Goal: Transaction & Acquisition: Purchase product/service

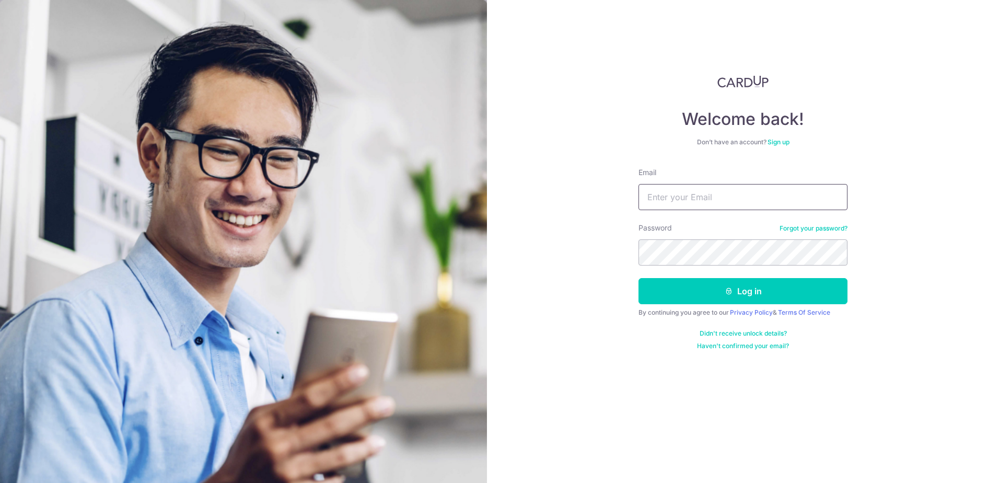
click at [686, 202] on input "Email" at bounding box center [743, 197] width 209 height 26
type input "ng.huanyong@gmail.com"
click at [639, 278] on button "Log in" at bounding box center [743, 291] width 209 height 26
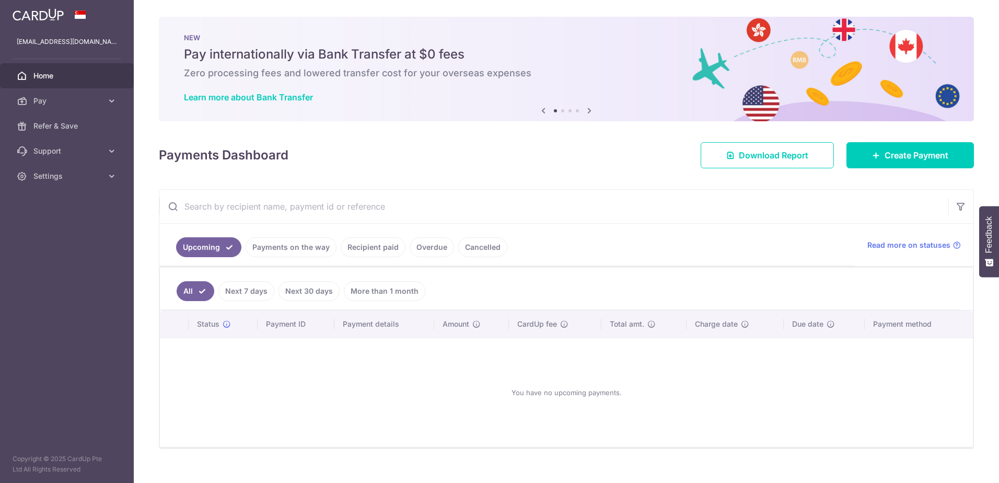
click at [385, 166] on div "Payments Dashboard Download Report Create Payment" at bounding box center [566, 153] width 815 height 30
click at [39, 98] on span "Pay" at bounding box center [67, 101] width 69 height 10
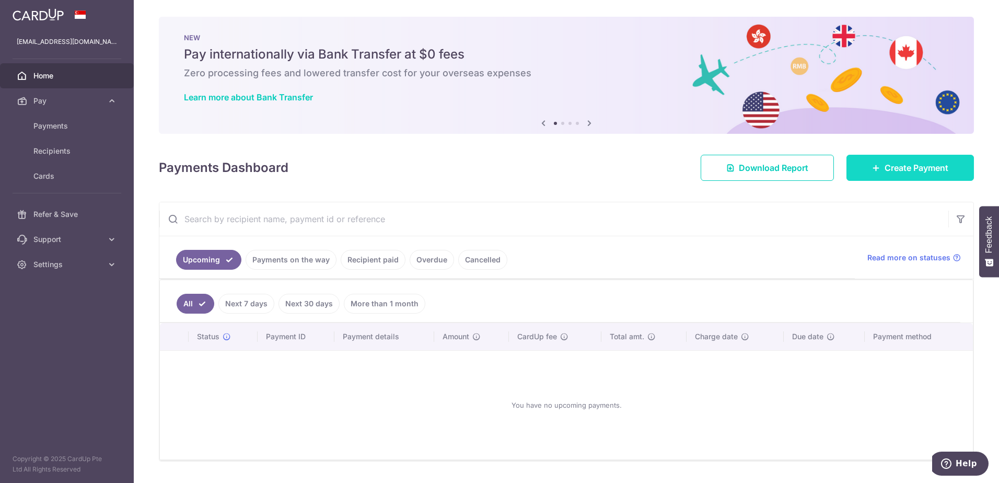
click at [859, 170] on link "Create Payment" at bounding box center [909, 168] width 127 height 26
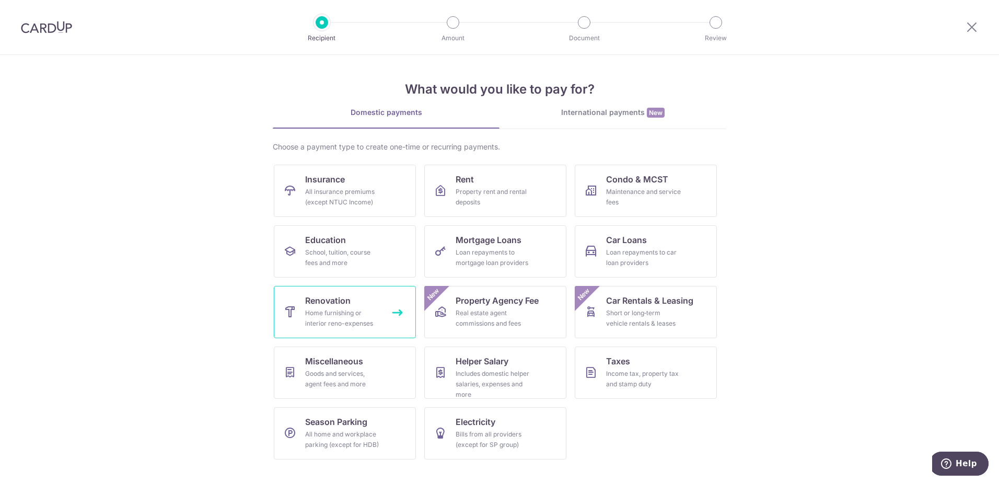
click at [341, 318] on div "Home furnishing or interior reno-expenses" at bounding box center [342, 318] width 75 height 21
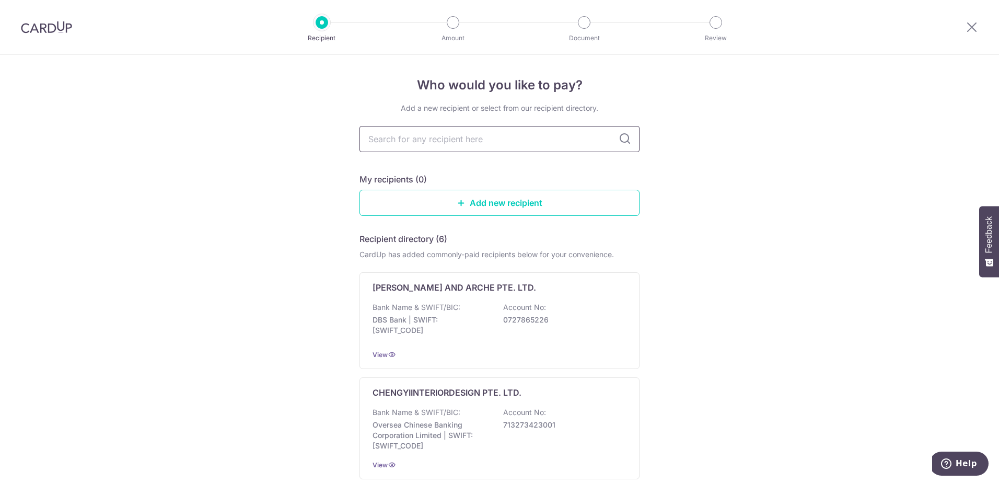
click at [494, 138] on input "text" at bounding box center [499, 139] width 280 height 26
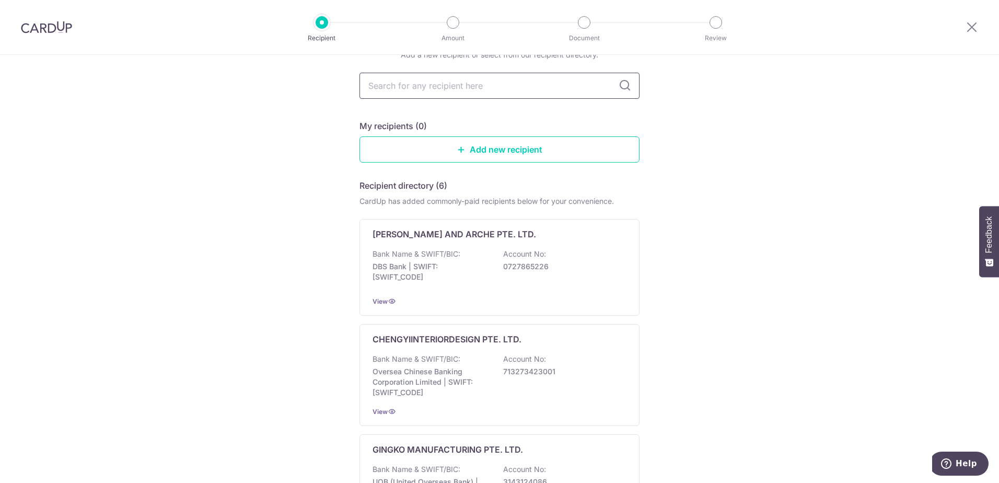
scroll to position [52, 0]
click at [530, 149] on link "Add new recipient" at bounding box center [499, 150] width 280 height 26
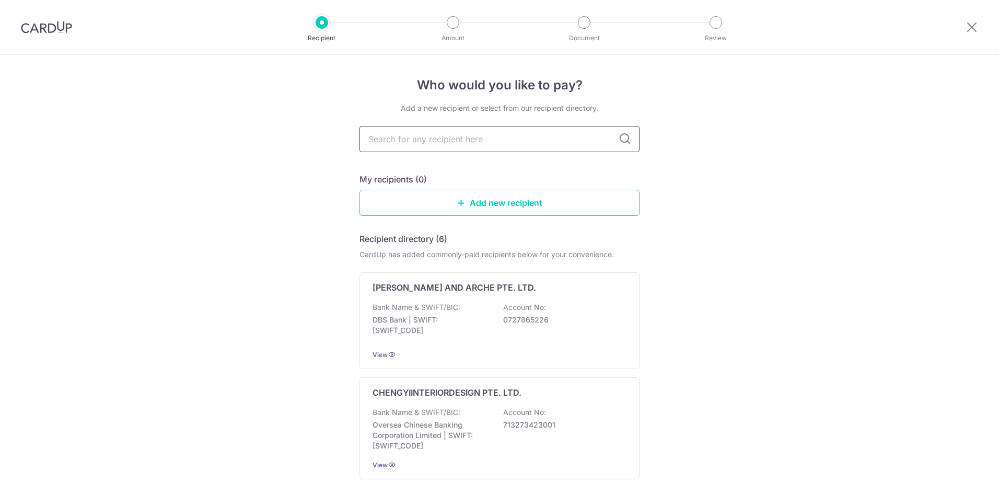
click at [481, 147] on input "text" at bounding box center [499, 139] width 280 height 26
type input "make room"
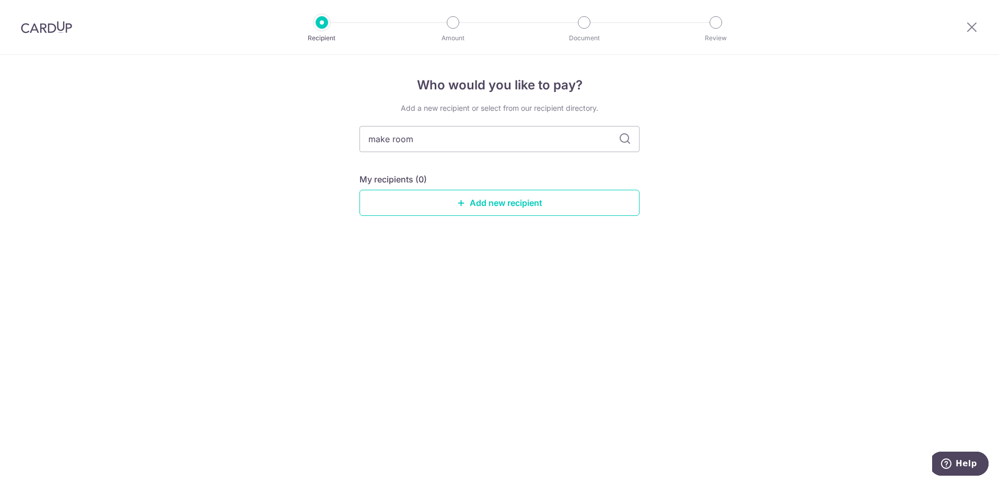
click at [623, 138] on icon at bounding box center [625, 139] width 13 height 13
drag, startPoint x: 372, startPoint y: 147, endPoint x: 315, endPoint y: 147, distance: 57.0
click at [315, 147] on div "Who would you like to pay? Add a new recipient or select from our recipient dir…" at bounding box center [499, 269] width 999 height 428
click at [435, 202] on link "Add new recipient" at bounding box center [499, 203] width 280 height 26
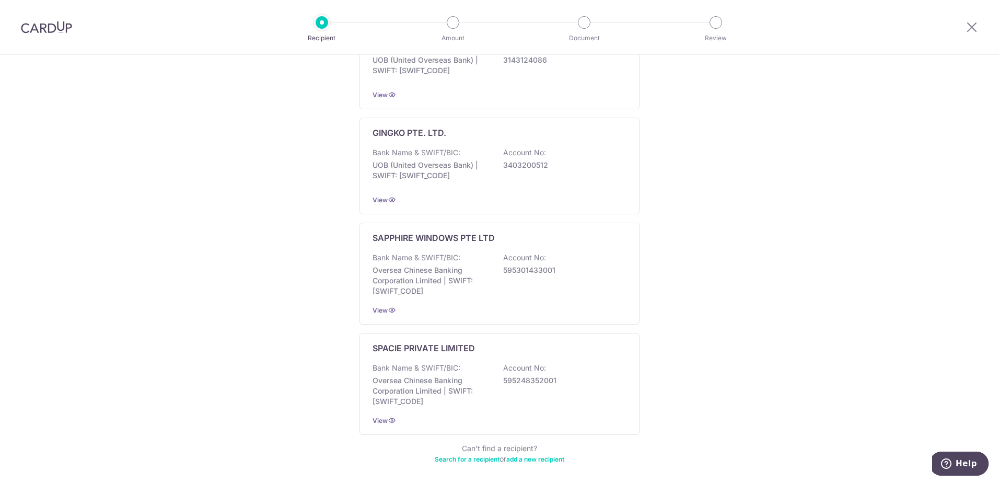
scroll to position [518, 0]
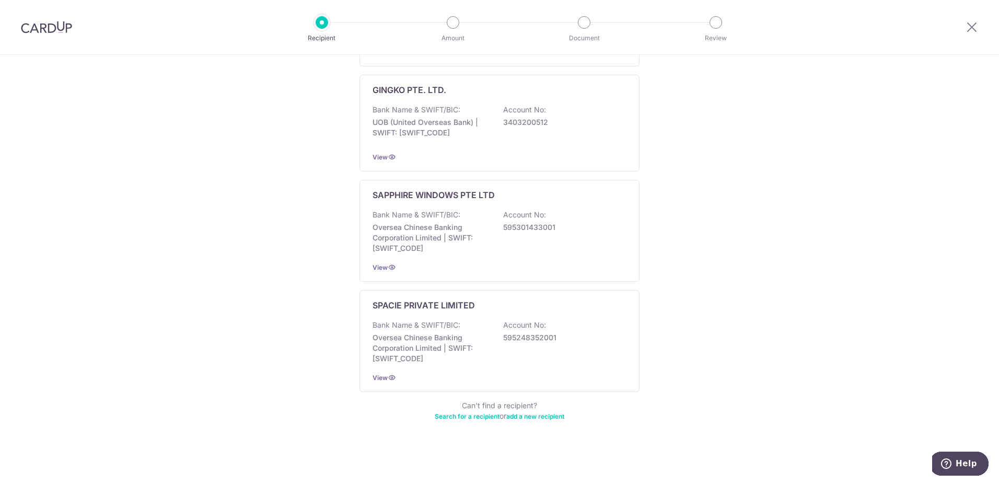
click at [467, 417] on link "Search for a recipient" at bounding box center [467, 416] width 65 height 8
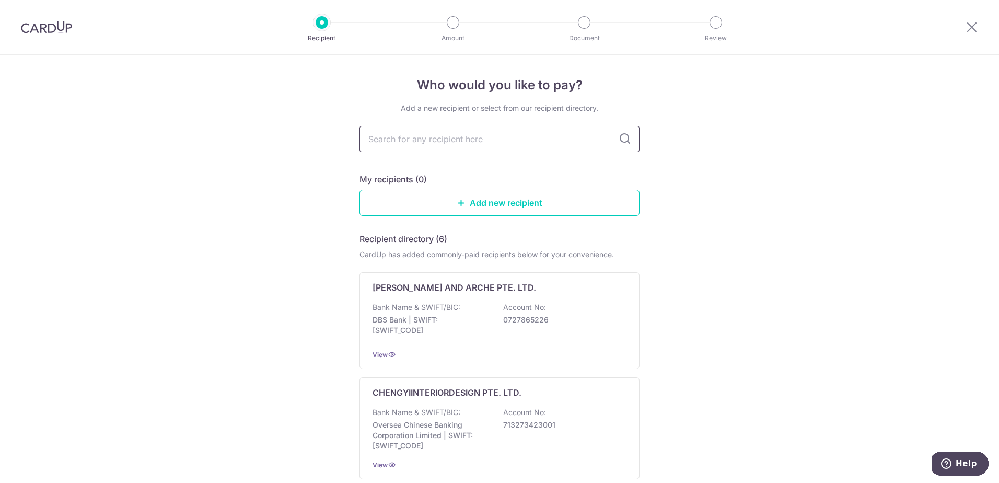
click at [416, 139] on input "text" at bounding box center [499, 139] width 280 height 26
type input "make room"
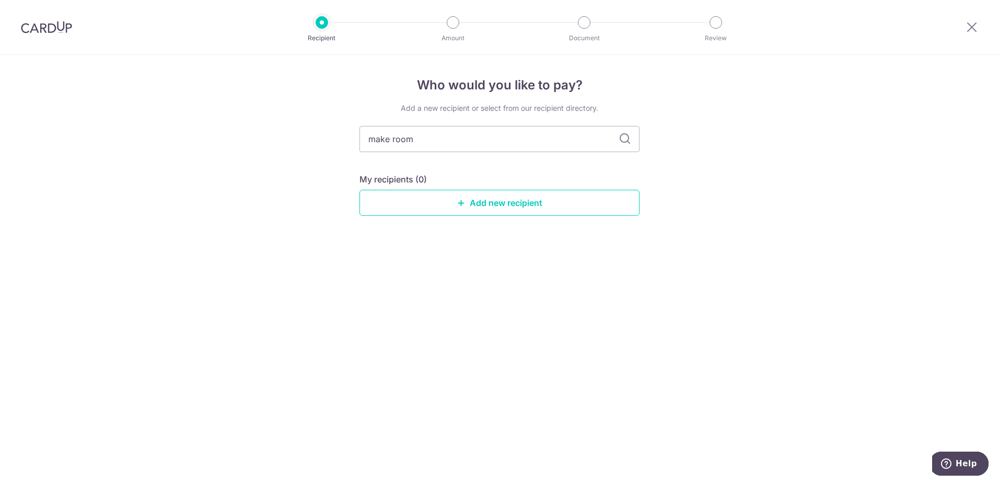
click at [571, 326] on div "Who would you like to pay? Add a new recipient or select from our recipient dir…" at bounding box center [499, 269] width 999 height 428
click at [446, 198] on link "Add new recipient" at bounding box center [499, 203] width 280 height 26
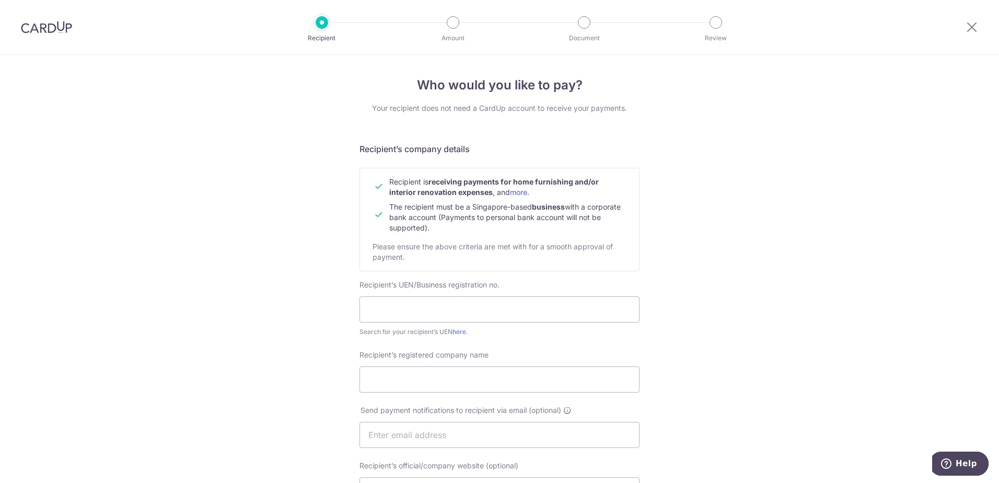
click at [720, 215] on div "Who would you like to pay? Your recipient does not need a CardUp account to rec…" at bounding box center [499, 448] width 999 height 786
click at [444, 188] on b "receiving payments for home furnishing and/or interior renovation expenses" at bounding box center [494, 186] width 210 height 19
click at [543, 212] on td "The recipient must be a Singapore-based business with a corporate bank account …" at bounding box center [507, 216] width 237 height 36
click at [467, 205] on span "The recipient must be a Singapore-based business with a corporate bank account …" at bounding box center [504, 217] width 231 height 30
click at [520, 214] on span "The recipient must be a Singapore-based business with a corporate bank account …" at bounding box center [504, 217] width 231 height 30
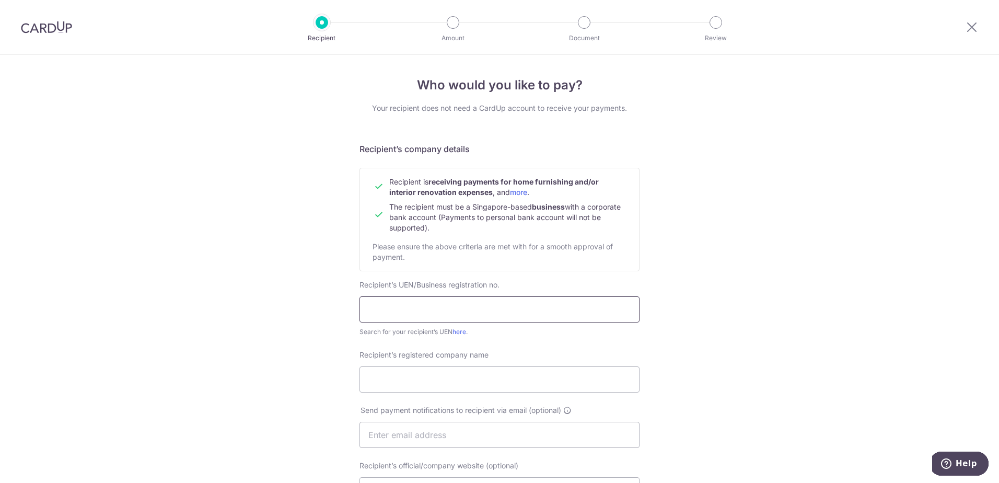
click at [430, 307] on input "text" at bounding box center [499, 309] width 280 height 26
click at [386, 308] on input "text" at bounding box center [499, 309] width 280 height 26
paste input "201104465C"
click at [359, 309] on input "201104465C" at bounding box center [499, 309] width 280 height 26
type input "201104465C"
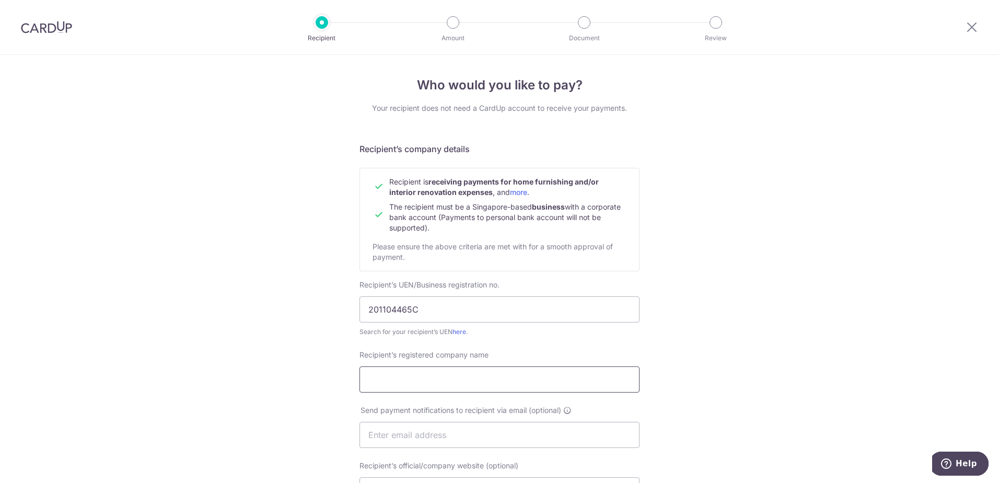
click at [422, 387] on input "Recipient’s registered company name" at bounding box center [499, 379] width 280 height 26
paste input "Make Room Pte Ltd"
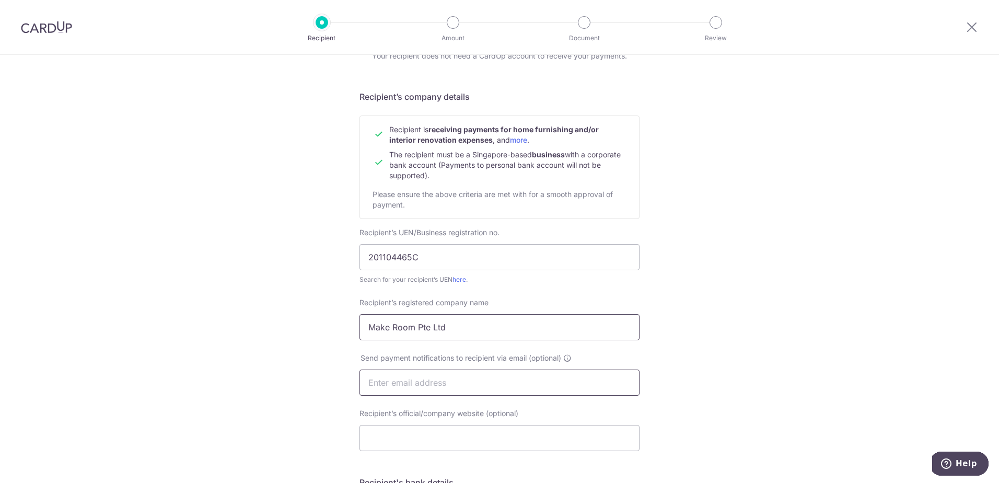
type input "Make Room Pte Ltd"
click at [455, 380] on input "text" at bounding box center [499, 382] width 280 height 26
click at [809, 354] on div "Who would you like to pay? Your recipient does not need a CardUp account to rec…" at bounding box center [499, 396] width 999 height 786
click at [432, 383] on input "text" at bounding box center [499, 382] width 280 height 26
click at [790, 362] on div "Who would you like to pay? Your recipient does not need a CardUp account to rec…" at bounding box center [499, 396] width 999 height 786
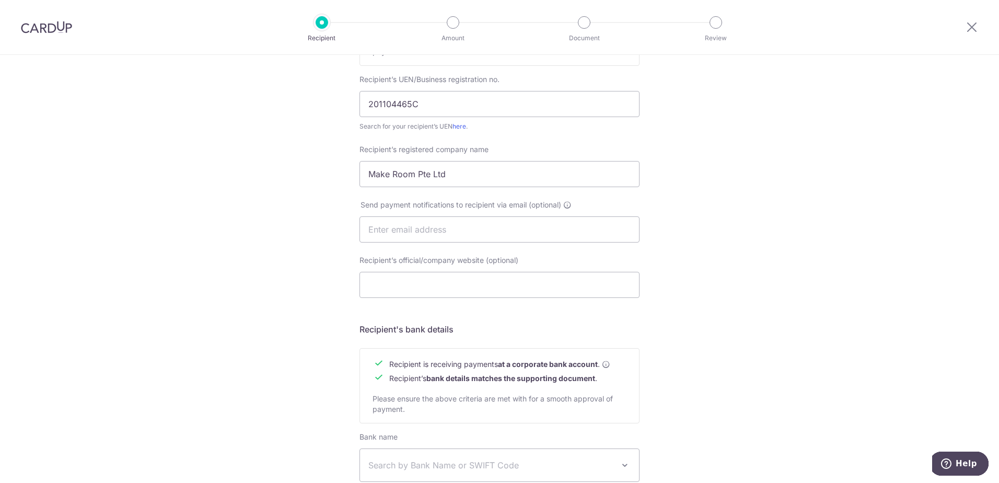
scroll to position [209, 0]
click at [403, 274] on input "Recipient’s official/company website (optional)" at bounding box center [499, 281] width 280 height 26
click at [304, 239] on div "Who would you like to pay? Your recipient does not need a CardUp account to rec…" at bounding box center [499, 239] width 999 height 786
click at [410, 224] on input "text" at bounding box center [499, 226] width 280 height 26
click at [668, 278] on div "Who would you like to pay? Your recipient does not need a CardUp account to rec…" at bounding box center [499, 239] width 999 height 786
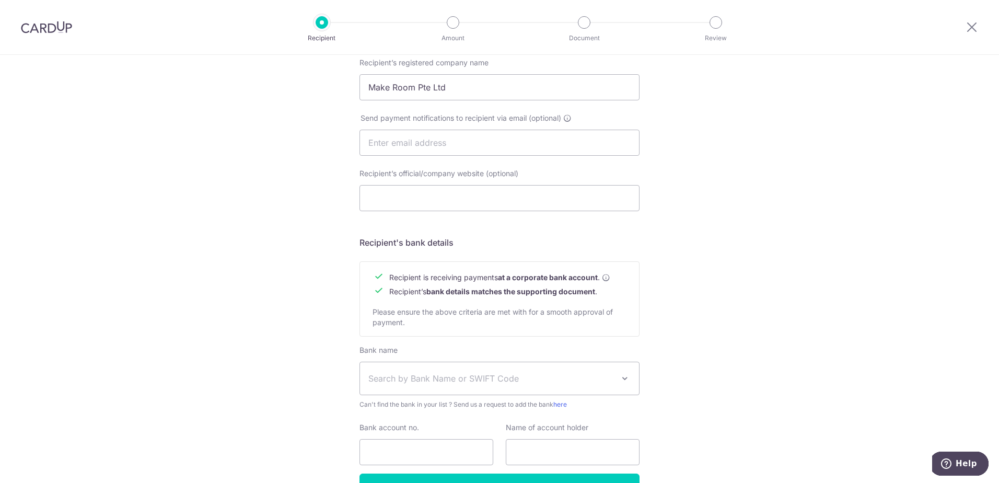
scroll to position [253, 0]
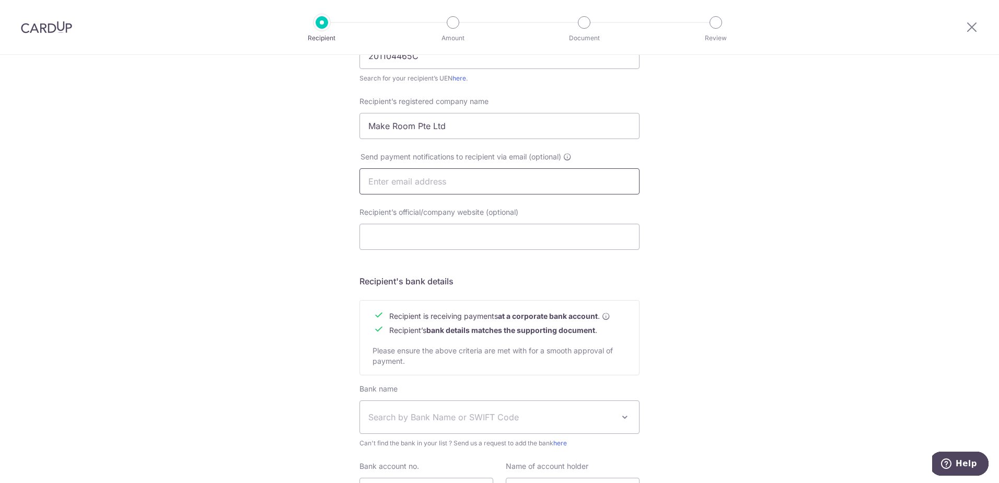
click at [452, 183] on input "text" at bounding box center [499, 181] width 280 height 26
click at [428, 180] on input "text" at bounding box center [499, 181] width 280 height 26
paste input "[EMAIL_ADDRESS][DOMAIN_NAME]"
type input "[EMAIL_ADDRESS][DOMAIN_NAME]"
click at [261, 228] on div "Who would you like to pay? Your recipient does not need a CardUp account to rec…" at bounding box center [499, 194] width 999 height 786
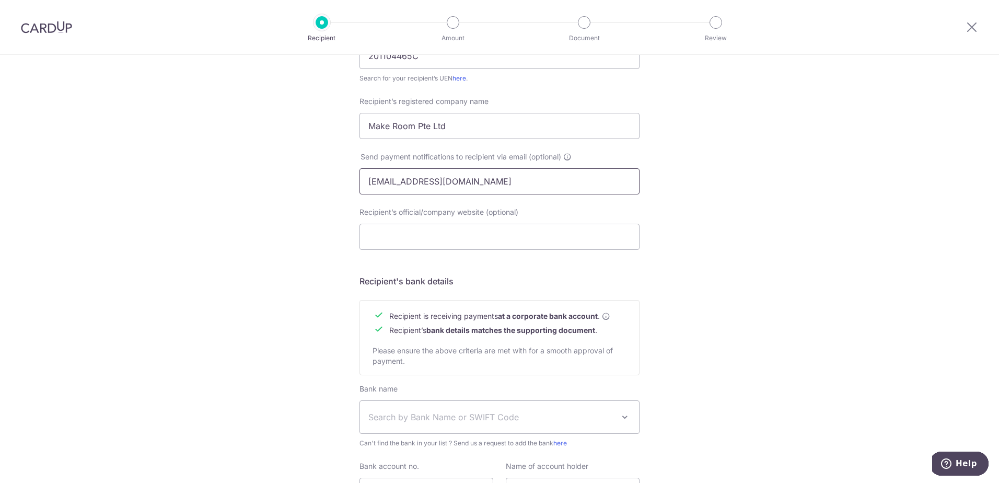
click at [514, 179] on input "[EMAIL_ADDRESS][DOMAIN_NAME]" at bounding box center [499, 181] width 280 height 26
click at [272, 194] on div "Who would you like to pay? Your recipient does not need a CardUp account to rec…" at bounding box center [499, 194] width 999 height 786
click at [435, 242] on input "Recipient’s official/company website (optional)" at bounding box center [499, 237] width 280 height 26
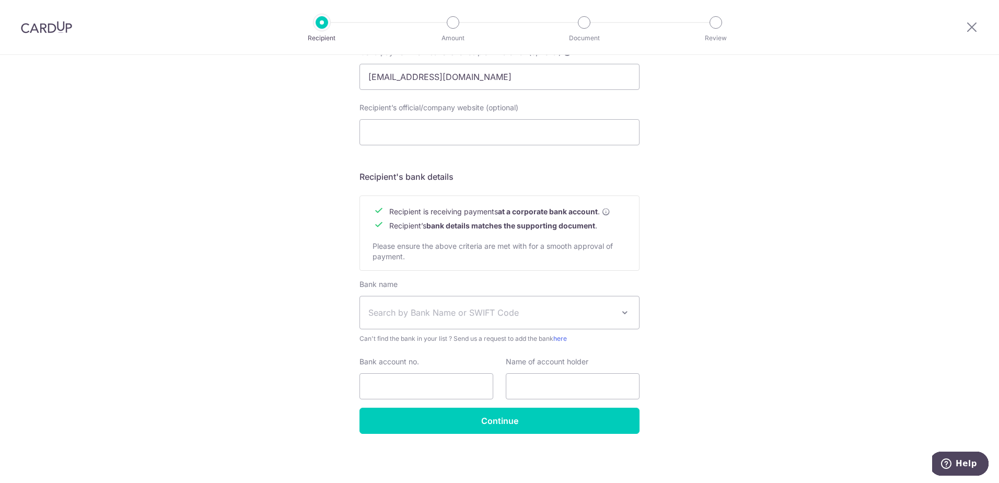
click at [780, 260] on div "Who would you like to pay? Your recipient does not need a CardUp account to rec…" at bounding box center [499, 90] width 999 height 786
click at [439, 310] on span "Search by Bank Name or SWIFT Code" at bounding box center [491, 312] width 246 height 13
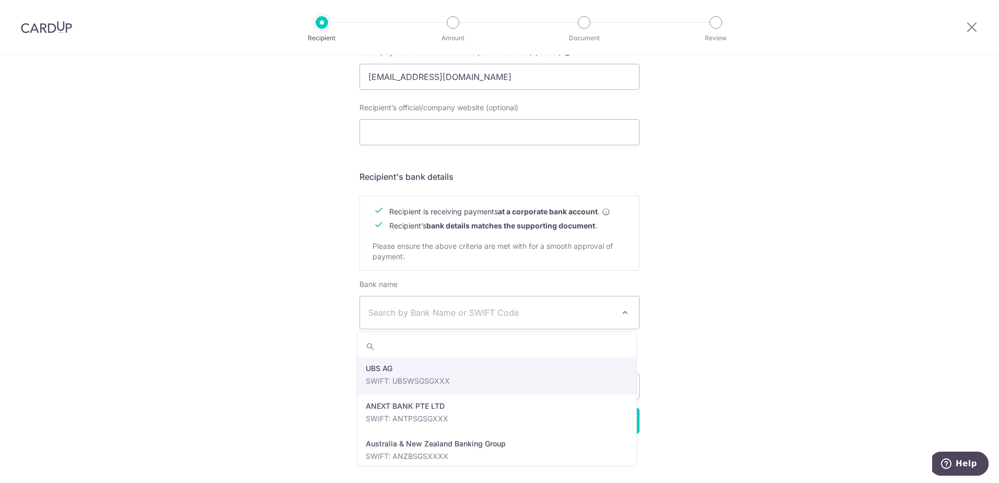
click at [439, 310] on span "Search by Bank Name or SWIFT Code" at bounding box center [491, 312] width 246 height 13
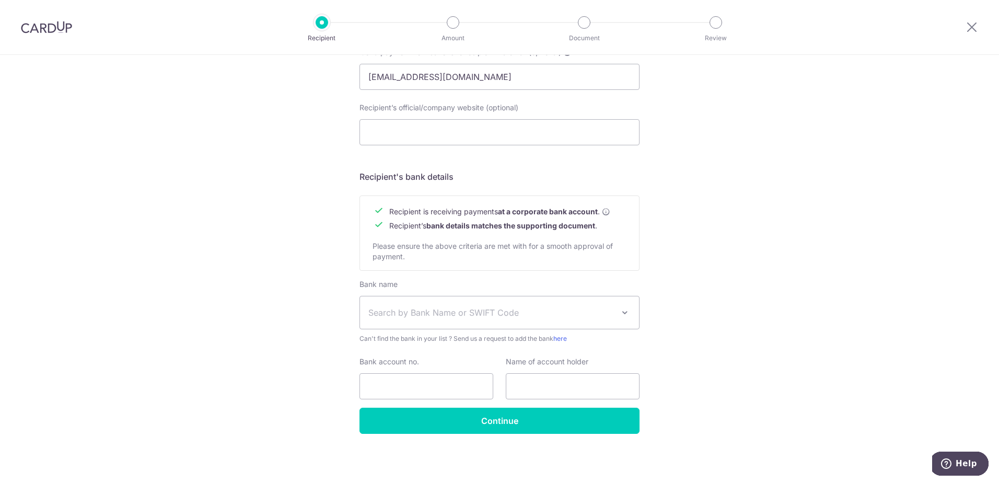
click at [439, 310] on span "Search by Bank Name or SWIFT Code" at bounding box center [491, 312] width 246 height 13
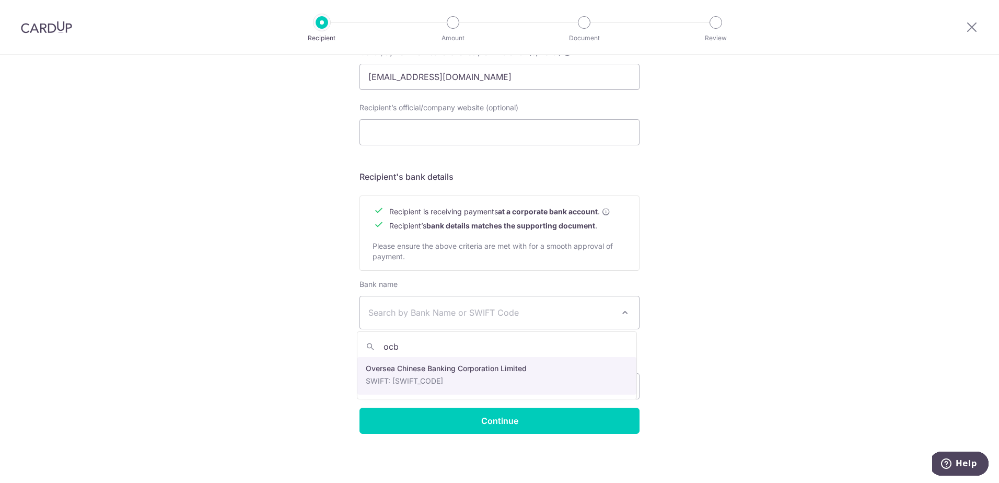
type input "ocbc"
select select "12"
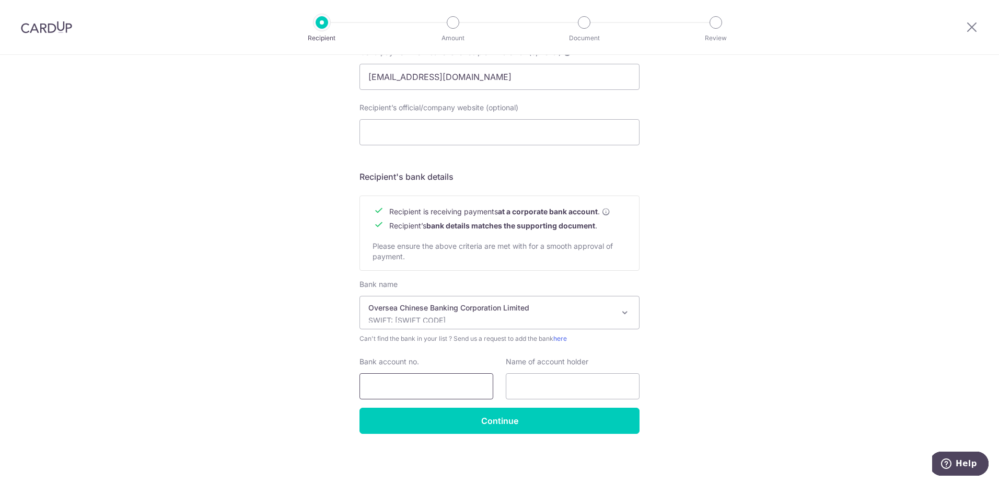
click at [430, 387] on input "Bank account no." at bounding box center [426, 386] width 134 height 26
type input "629615980001"
drag, startPoint x: 540, startPoint y: 381, endPoint x: 539, endPoint y: 387, distance: 5.5
click at [540, 381] on input "text" at bounding box center [573, 386] width 134 height 26
paste input "[EMAIL_ADDRESS][DOMAIN_NAME]"
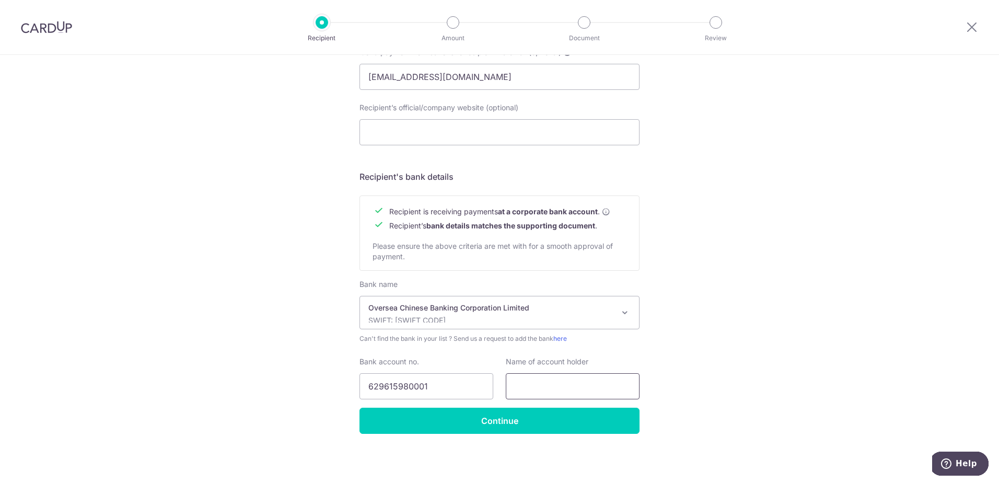
type input "[EMAIL_ADDRESS][DOMAIN_NAME]"
drag, startPoint x: 620, startPoint y: 385, endPoint x: 438, endPoint y: 379, distance: 181.9
click at [438, 379] on div "Bank account no. [FINANCIAL_ID] Name of account holder [EMAIL_ADDRESS][DOMAIN_N…" at bounding box center [499, 377] width 293 height 43
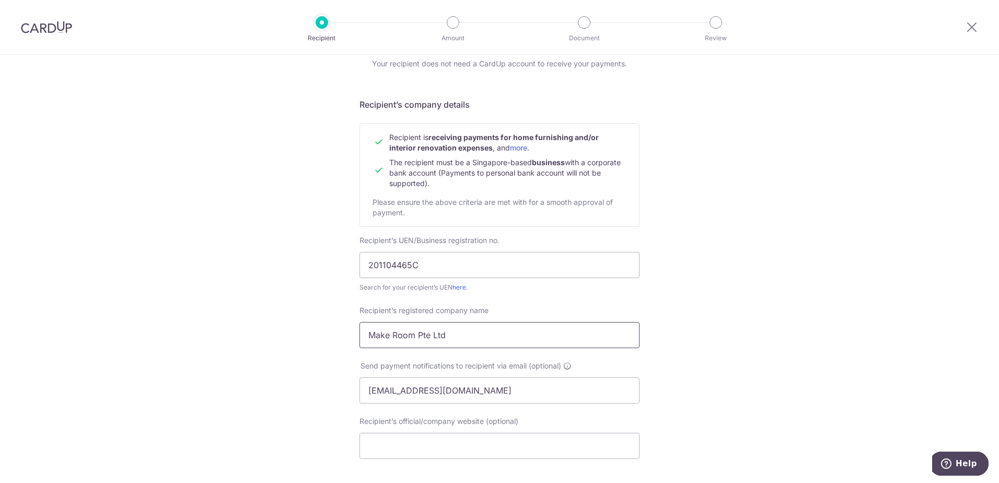
drag, startPoint x: 461, startPoint y: 342, endPoint x: 339, endPoint y: 334, distance: 123.0
click at [339, 334] on div "Who would you like to pay? Your recipient does not need a CardUp account to rec…" at bounding box center [499, 403] width 999 height 786
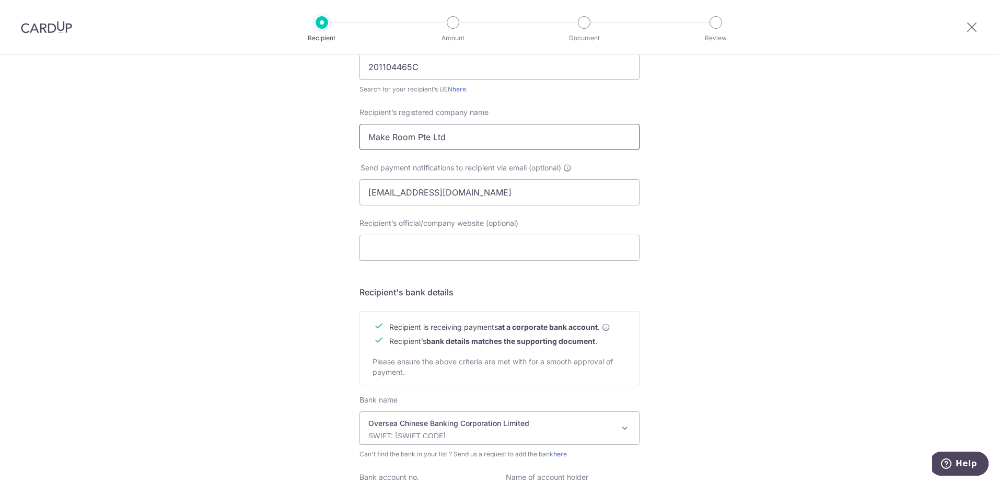
scroll to position [358, 0]
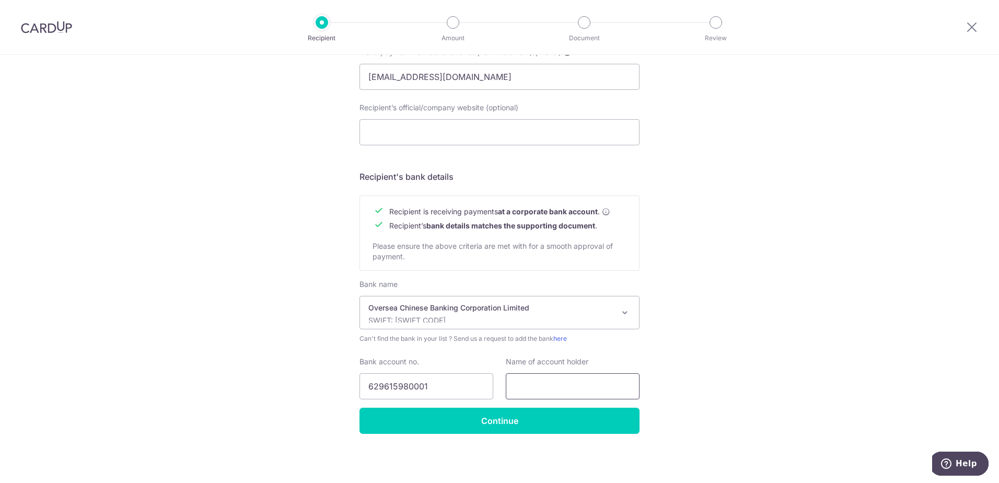
drag, startPoint x: 558, startPoint y: 389, endPoint x: 376, endPoint y: 214, distance: 252.8
click at [558, 389] on input "text" at bounding box center [573, 386] width 134 height 26
paste input "Make Room Pte Ltd"
type input "Make Room Pte Ltd"
click at [466, 433] on input "Continue" at bounding box center [499, 421] width 280 height 26
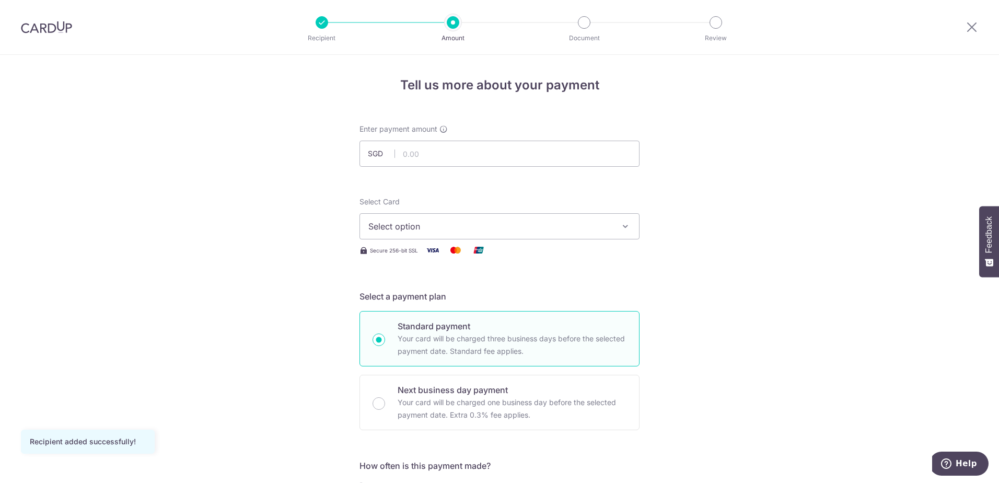
click at [470, 223] on span "Select option" at bounding box center [489, 226] width 243 height 13
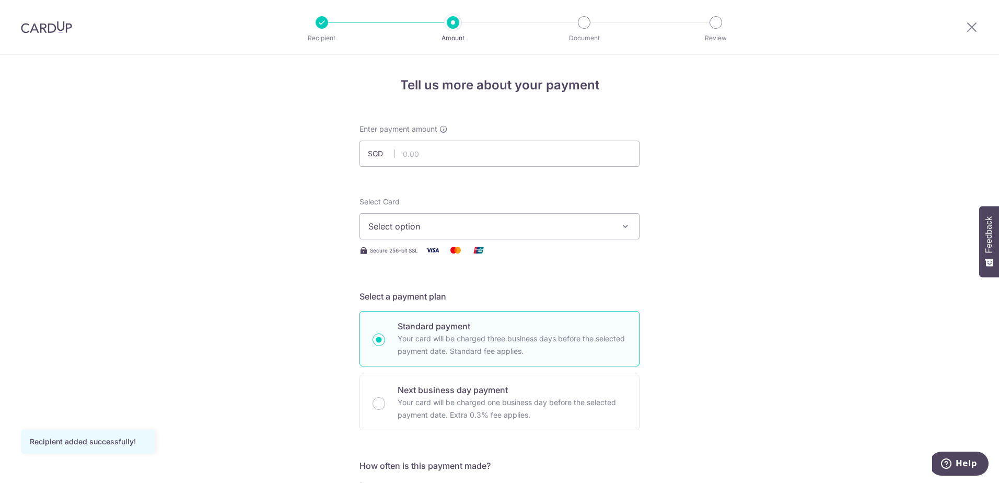
click at [446, 220] on span "Select option" at bounding box center [489, 226] width 243 height 13
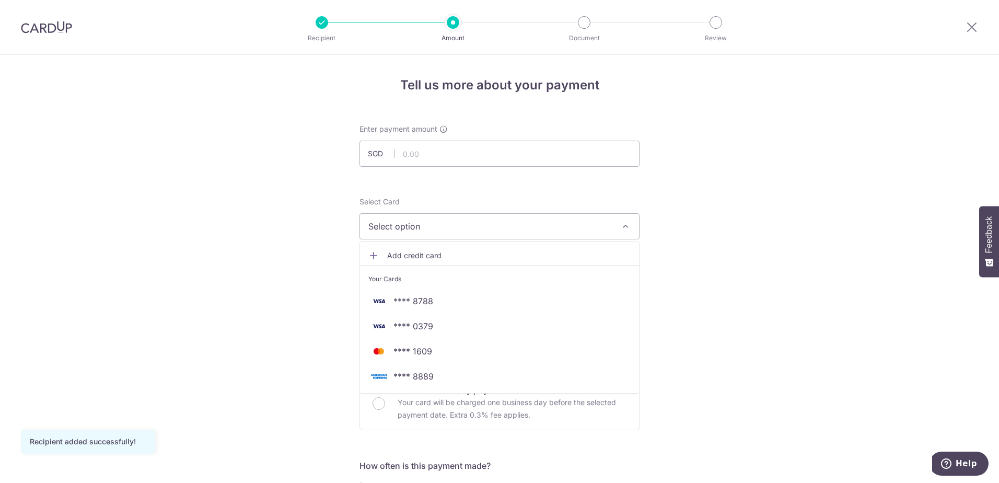
click at [409, 248] on link "Add credit card" at bounding box center [499, 255] width 279 height 19
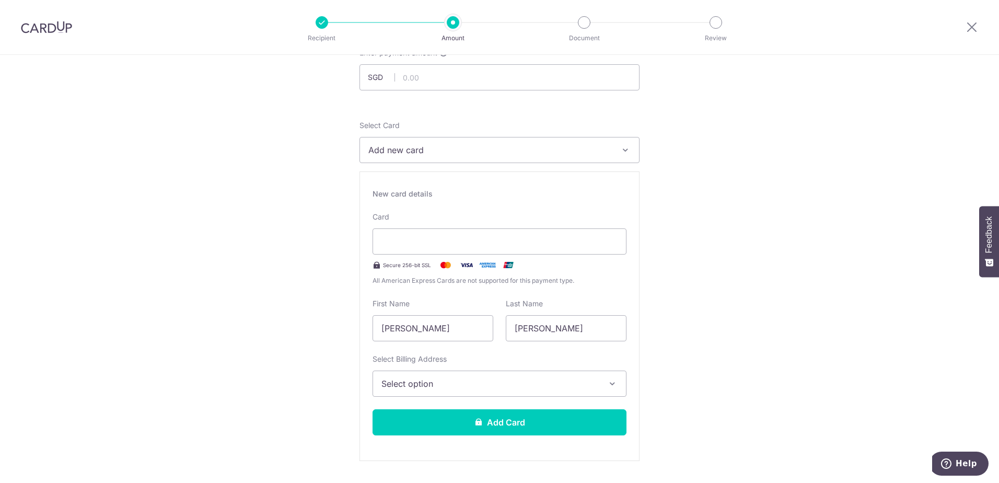
scroll to position [157, 0]
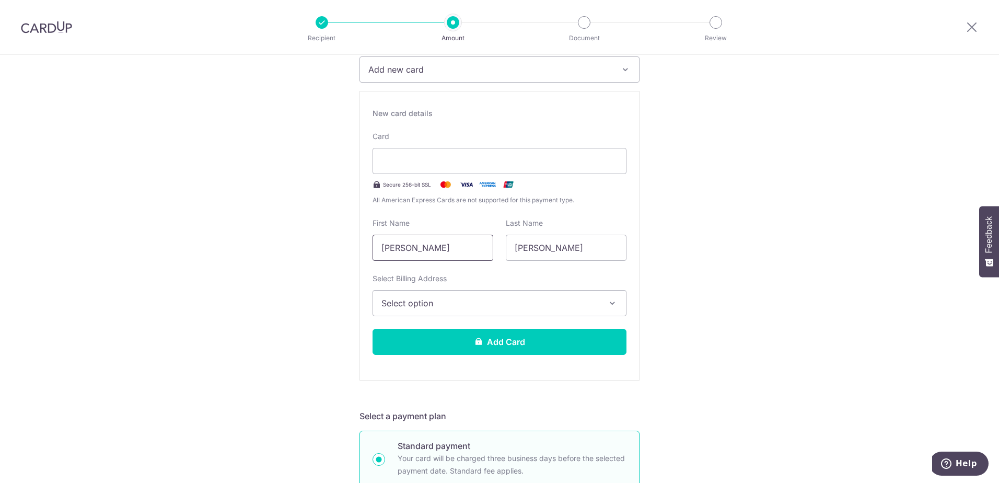
click at [424, 246] on input "Huan Yong" at bounding box center [433, 248] width 121 height 26
click at [402, 252] on input "Huan Yong" at bounding box center [433, 248] width 121 height 26
click at [389, 254] on input "Huan Yong" at bounding box center [433, 248] width 121 height 26
click at [436, 252] on input "Huan Yong" at bounding box center [433, 248] width 121 height 26
click at [487, 251] on input "Huan Yong" at bounding box center [433, 248] width 121 height 26
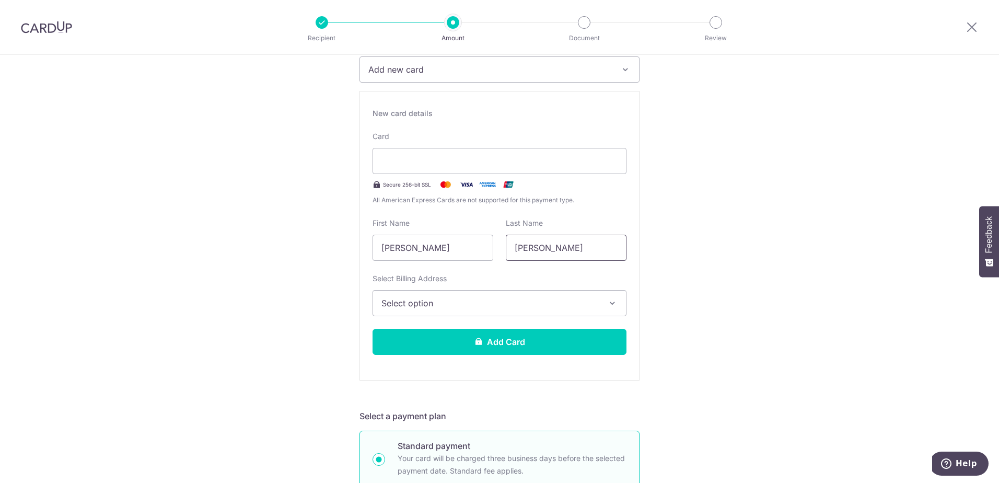
click at [542, 245] on input "Ng" at bounding box center [566, 248] width 121 height 26
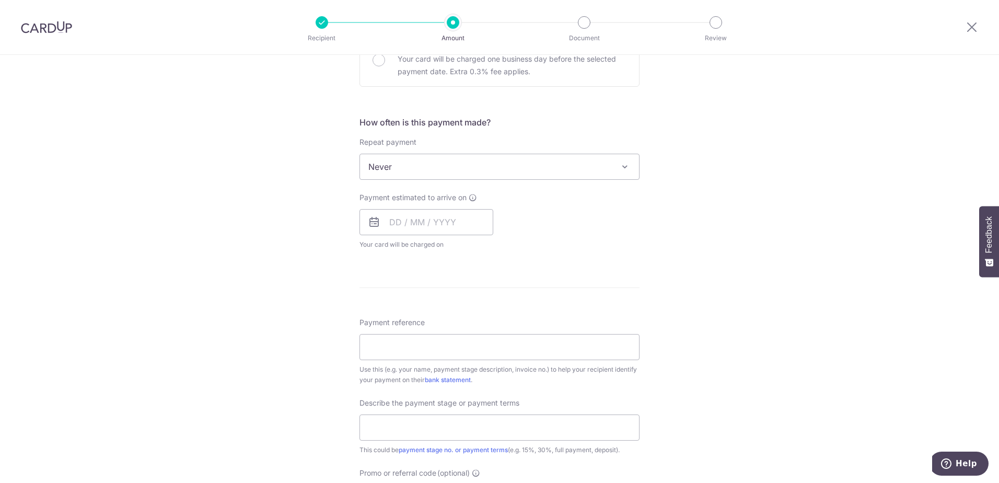
scroll to position [470, 0]
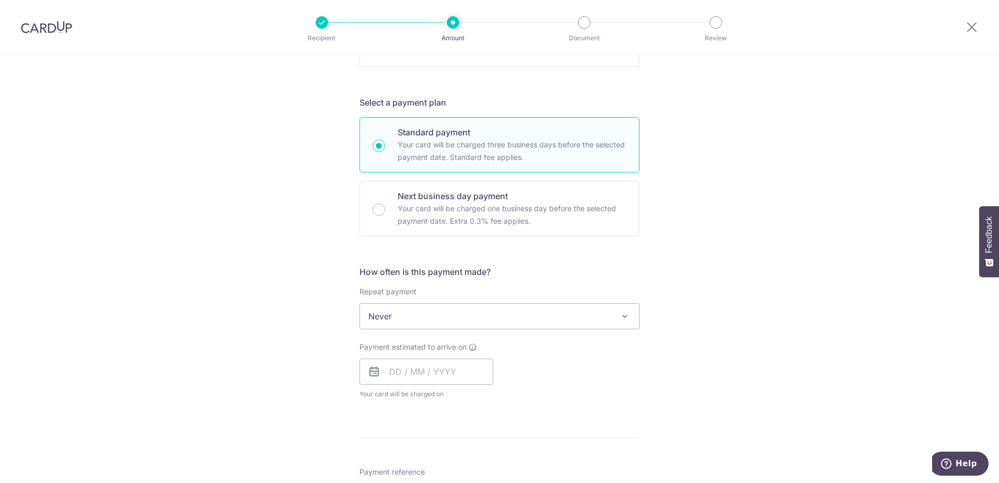
click at [447, 322] on span "Never" at bounding box center [499, 316] width 279 height 25
click at [427, 378] on input "text" at bounding box center [426, 371] width 134 height 26
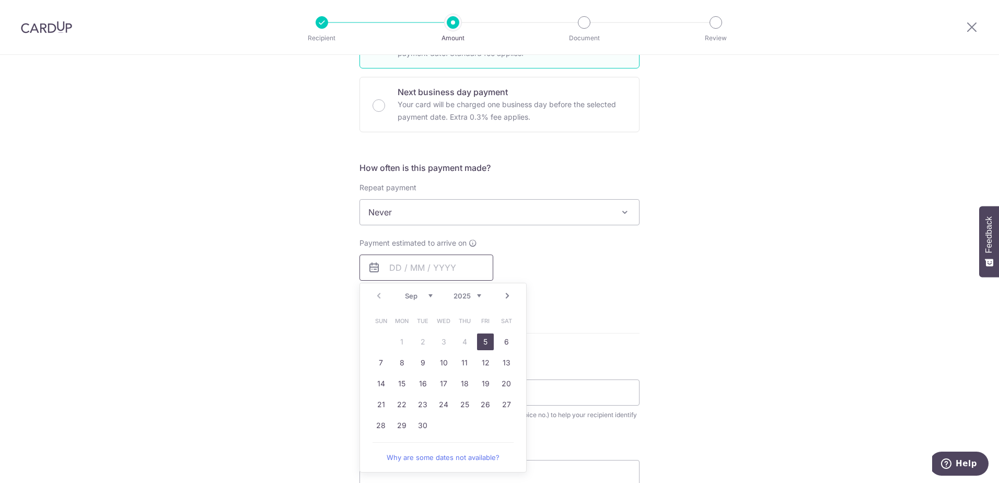
scroll to position [575, 0]
click at [478, 341] on link "5" at bounding box center [485, 341] width 17 height 17
type input "05/09/2025"
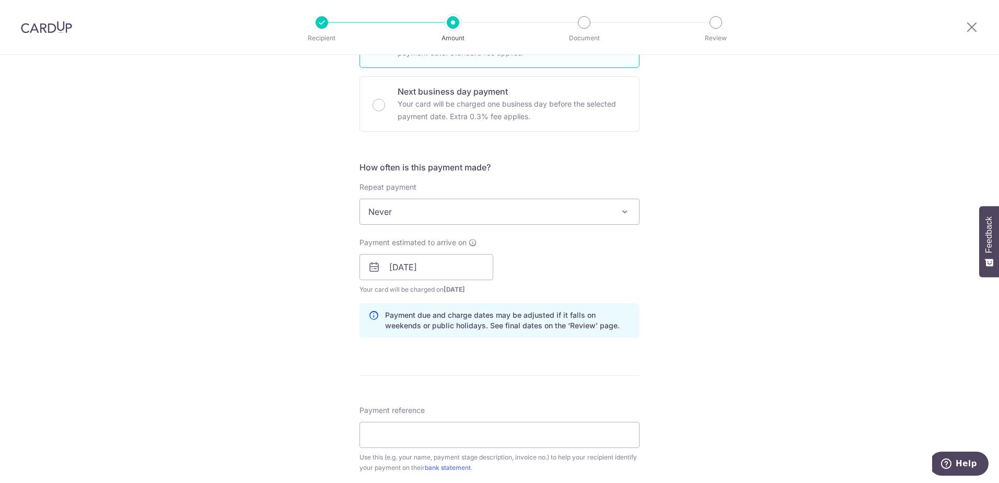
click at [198, 202] on div "Tell us more about your payment Enter payment amount SGD Recipient added succes…" at bounding box center [499, 147] width 999 height 1334
click at [450, 309] on div "Payment due and charge dates may be adjusted if it falls on weekends or public …" at bounding box center [499, 320] width 280 height 34
click at [452, 318] on p "Payment due and charge dates may be adjusted if it falls on weekends or public …" at bounding box center [508, 320] width 246 height 21
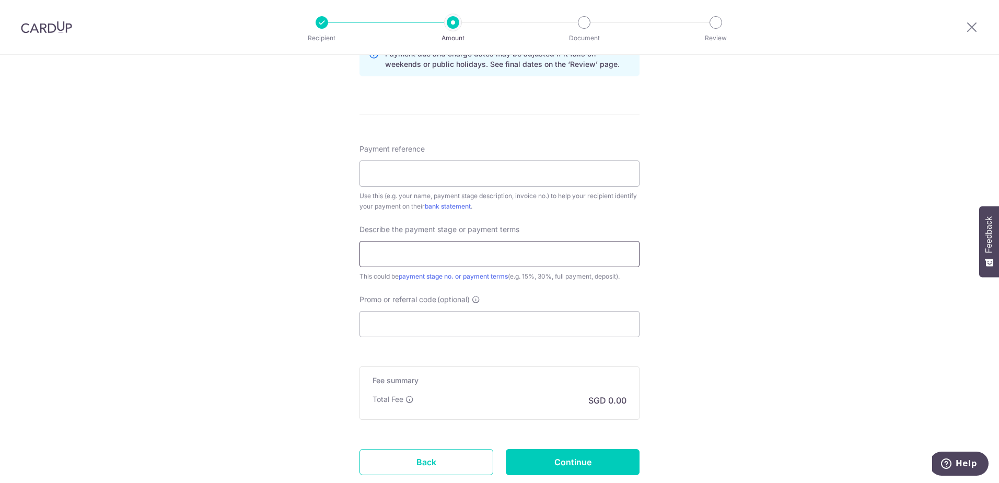
click at [451, 260] on input "text" at bounding box center [499, 254] width 280 height 26
click at [413, 257] on input "text" at bounding box center [499, 254] width 280 height 26
click at [425, 181] on input "Payment reference" at bounding box center [499, 173] width 280 height 26
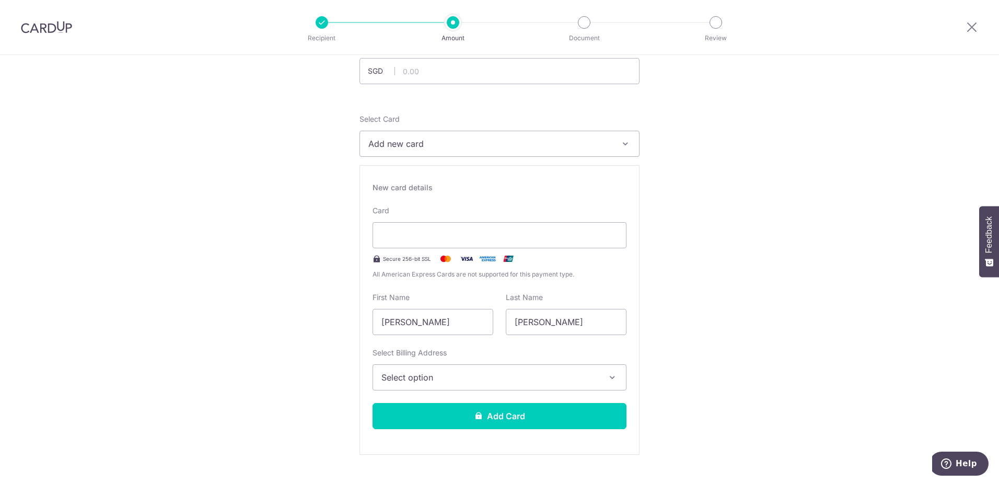
scroll to position [0, 0]
